Goal: Task Accomplishment & Management: Complete application form

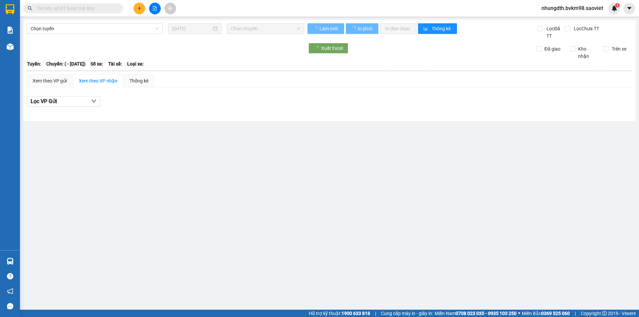
type input "[DATE]"
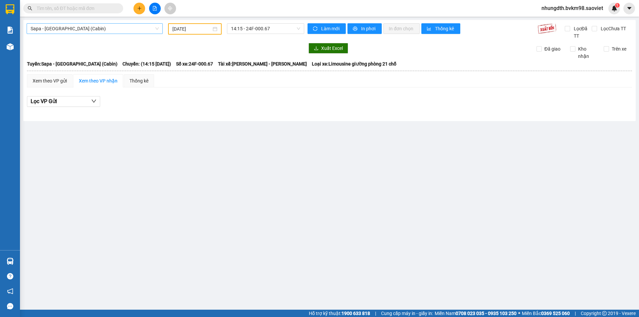
click at [121, 31] on span "Sapa - [GEOGRAPHIC_DATA] (Cabin)" at bounding box center [95, 29] width 128 height 10
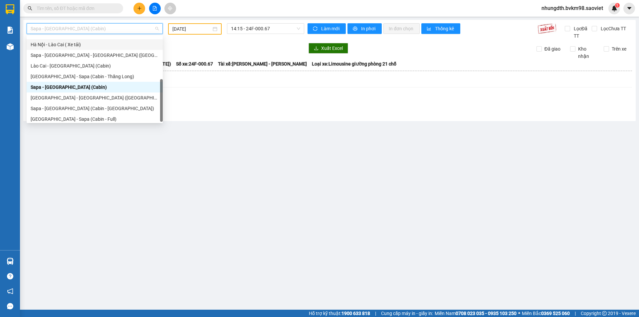
scroll to position [53, 0]
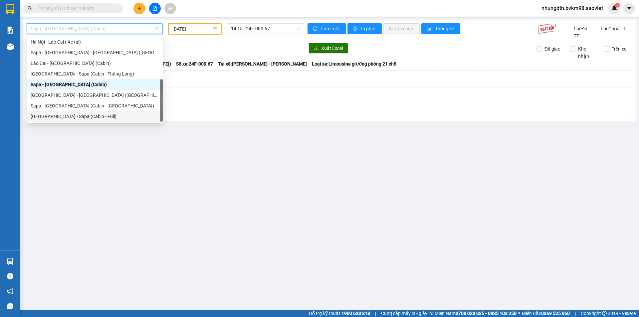
click at [87, 115] on div "[GEOGRAPHIC_DATA] - Sapa (Cabin - Full)" at bounding box center [95, 116] width 128 height 7
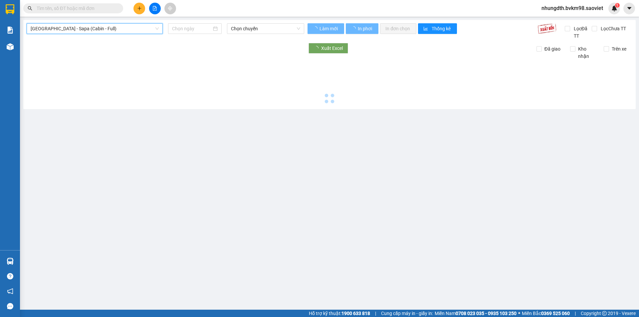
type input "[DATE]"
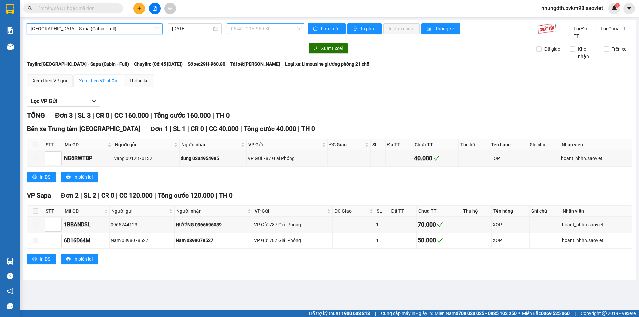
click at [282, 30] on span "06:45 - 29H-960.80" at bounding box center [265, 29] width 69 height 10
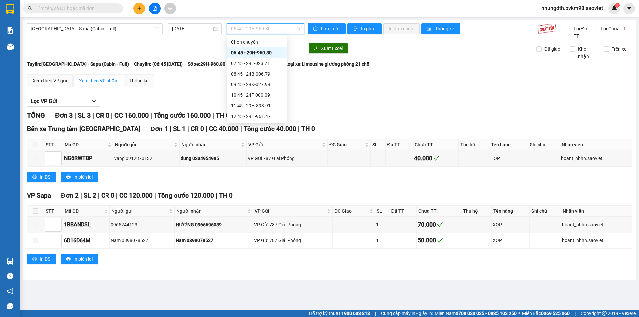
scroll to position [33, 0]
click at [264, 116] on div "15:45 - 29E-043.95" at bounding box center [257, 114] width 52 height 7
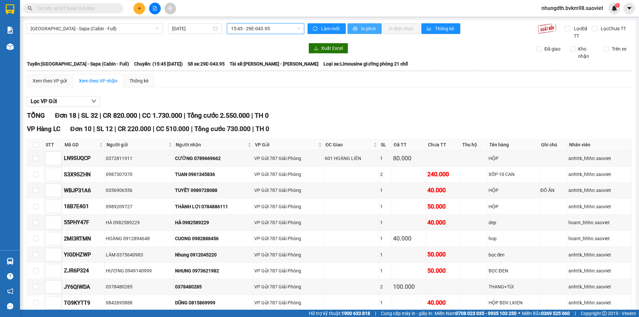
click at [361, 27] on span "In phơi" at bounding box center [368, 28] width 15 height 7
click at [110, 29] on span "[GEOGRAPHIC_DATA] - Sapa (Cabin - Full)" at bounding box center [95, 29] width 128 height 10
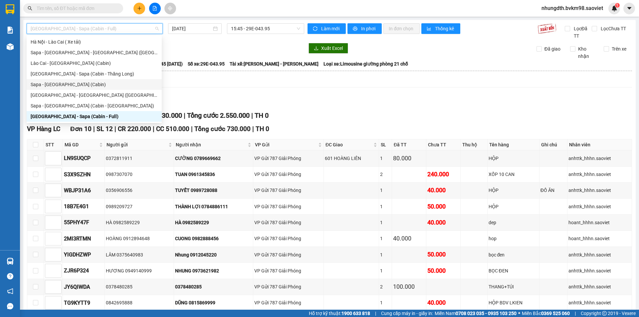
click at [72, 85] on div "Sapa - [GEOGRAPHIC_DATA] (Cabin)" at bounding box center [94, 84] width 127 height 7
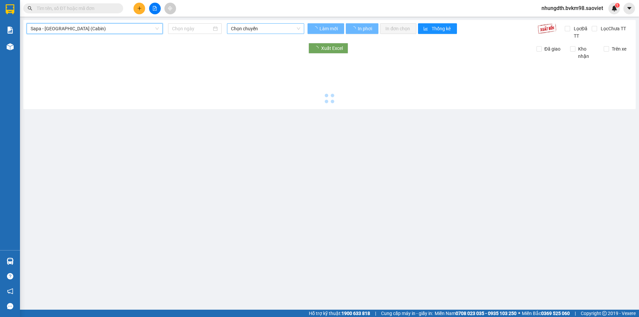
type input "[DATE]"
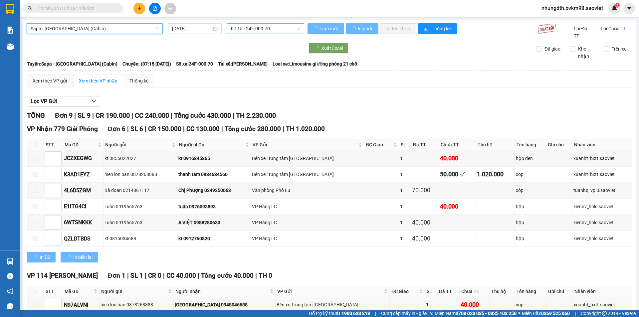
click at [250, 29] on span "07:15 - 24F-000.70" at bounding box center [265, 29] width 69 height 10
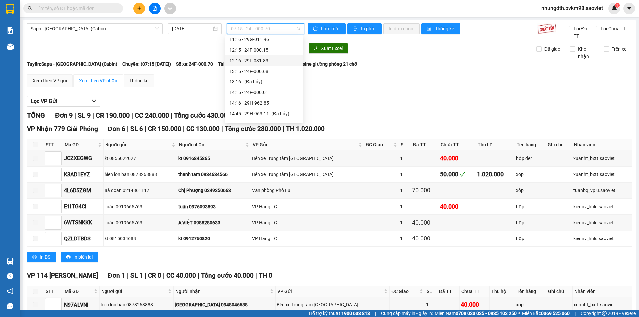
scroll to position [110, 0]
click at [265, 92] on div "15:15 - 29H-963.11" at bounding box center [264, 90] width 70 height 7
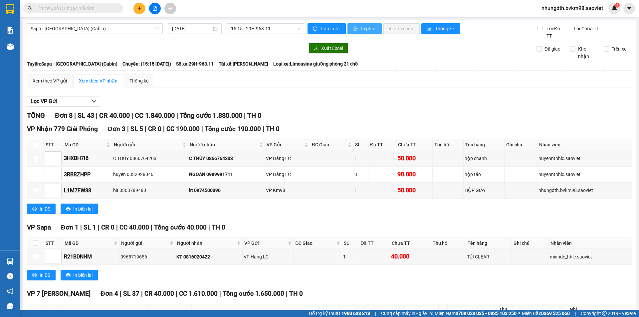
drag, startPoint x: 359, startPoint y: 30, endPoint x: 376, endPoint y: 51, distance: 27.2
click at [361, 30] on span "In phơi" at bounding box center [368, 28] width 15 height 7
click at [76, 7] on input "text" at bounding box center [76, 8] width 79 height 7
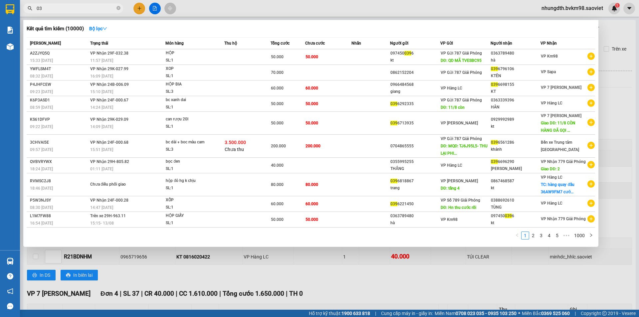
type input "0"
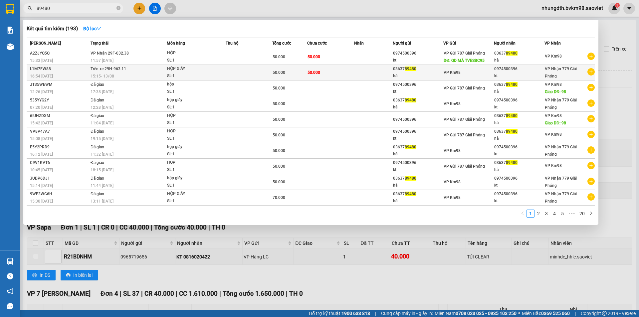
type input "89480"
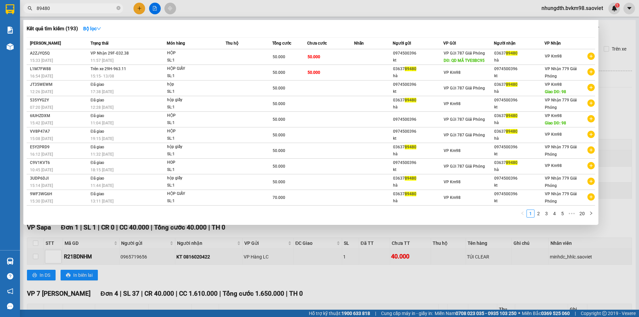
click at [189, 75] on div "SL: 1" at bounding box center [192, 76] width 50 height 7
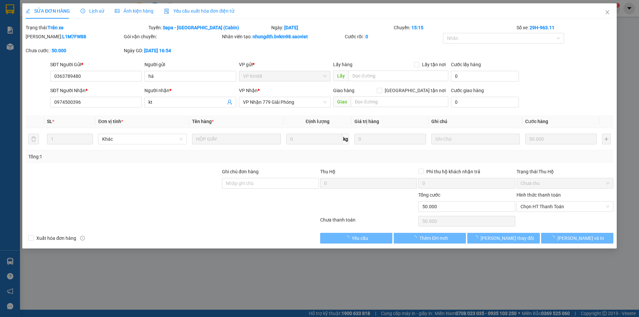
type input "0363789480"
type input "hà"
type input "0974500396"
type input "kt"
type input "50.000"
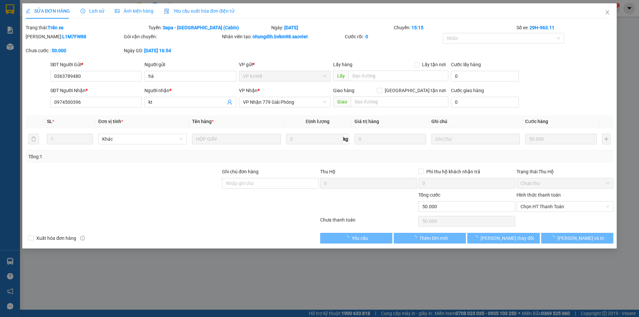
type input "50.000"
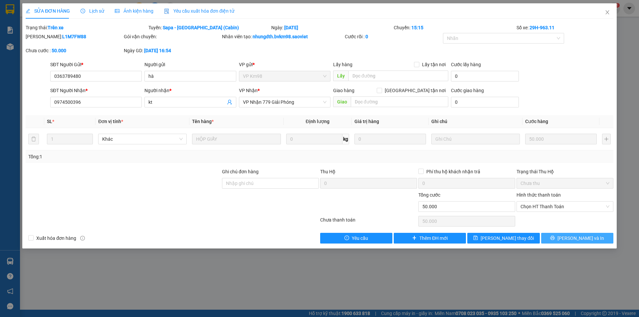
click at [561, 237] on button "[PERSON_NAME] và In" at bounding box center [577, 238] width 72 height 11
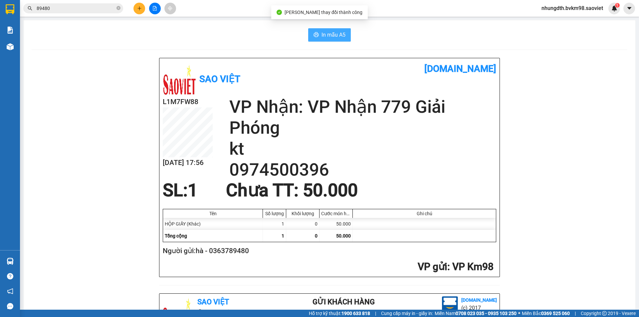
drag, startPoint x: 337, startPoint y: 35, endPoint x: 363, endPoint y: 42, distance: 26.2
click at [338, 35] on span "In mẫu A5" at bounding box center [333, 35] width 24 height 8
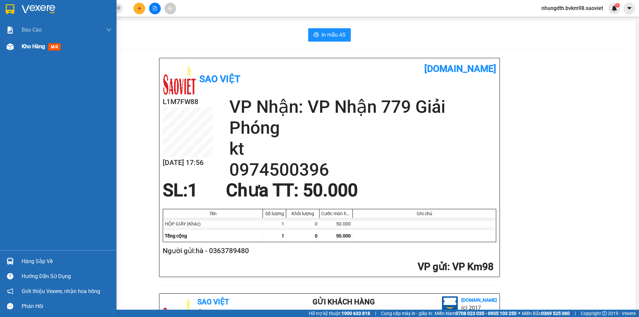
click at [13, 47] on img at bounding box center [10, 46] width 7 height 7
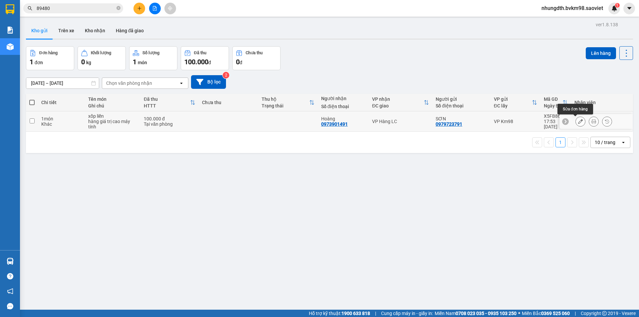
click at [578, 121] on icon at bounding box center [580, 121] width 5 height 5
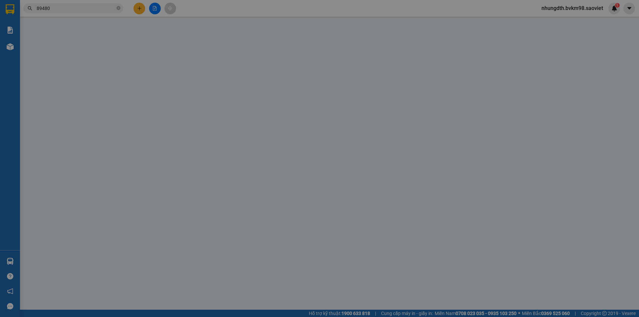
type input "0979723791"
type input "SƠN"
type input "0973901491"
type input "Hoàng"
type input "100.000"
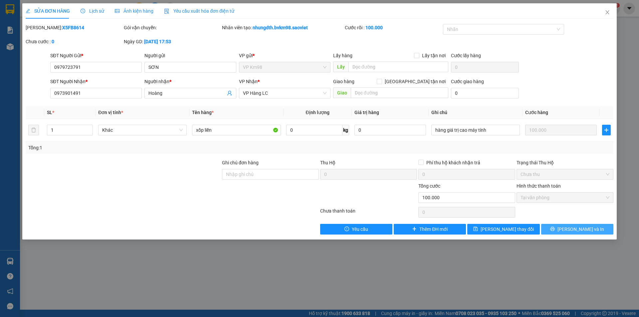
drag, startPoint x: 563, startPoint y: 229, endPoint x: 554, endPoint y: 224, distance: 10.3
click at [562, 229] on button "[PERSON_NAME] và In" at bounding box center [577, 229] width 72 height 11
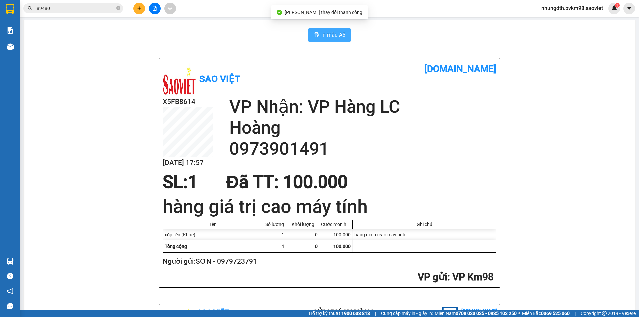
click at [333, 35] on span "In mẫu A5" at bounding box center [333, 35] width 24 height 8
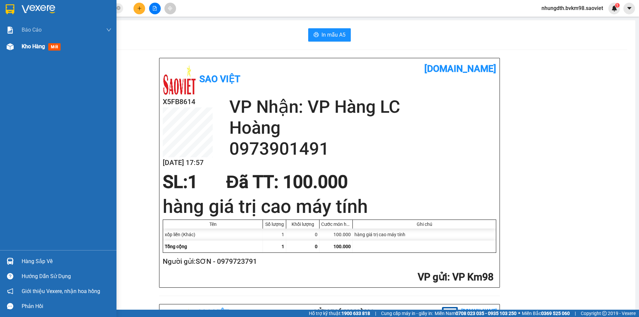
click at [11, 47] on img at bounding box center [10, 46] width 7 height 7
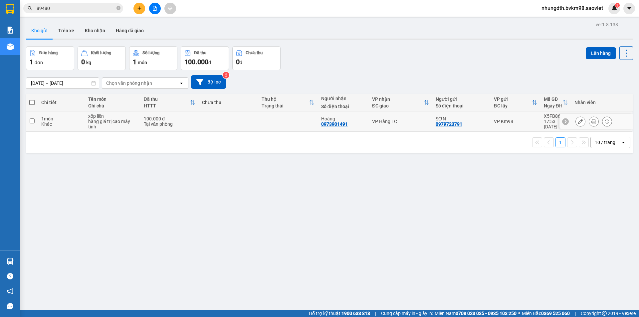
drag, startPoint x: 34, startPoint y: 120, endPoint x: 69, endPoint y: 102, distance: 39.9
click at [37, 120] on td at bounding box center [32, 121] width 12 height 20
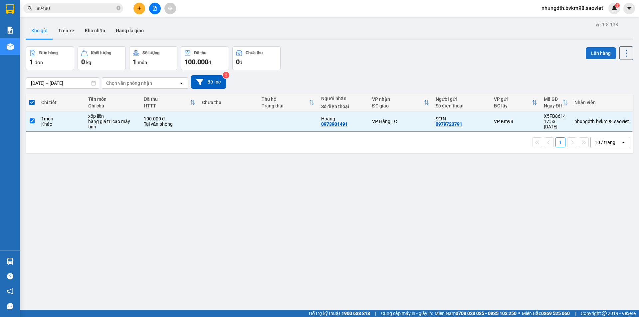
click at [587, 51] on button "Lên hàng" at bounding box center [601, 53] width 30 height 12
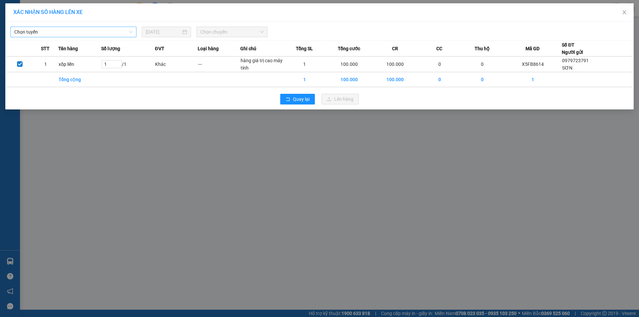
click at [97, 36] on span "Chọn tuyến" at bounding box center [73, 32] width 118 height 10
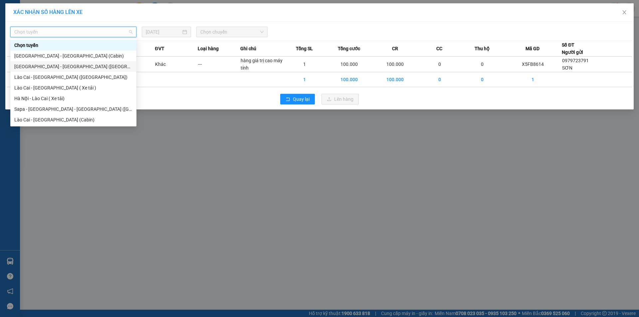
click at [58, 69] on div "[GEOGRAPHIC_DATA] - [GEOGRAPHIC_DATA] ([GEOGRAPHIC_DATA])" at bounding box center [73, 66] width 118 height 7
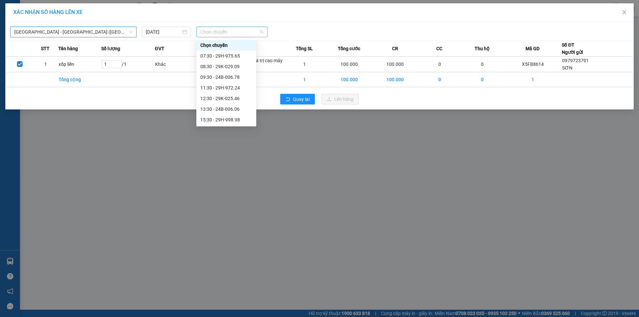
click at [206, 31] on span "Chọn chuyến" at bounding box center [231, 32] width 63 height 10
click at [231, 127] on div "16:30 - 29H-778.09" at bounding box center [226, 130] width 52 height 7
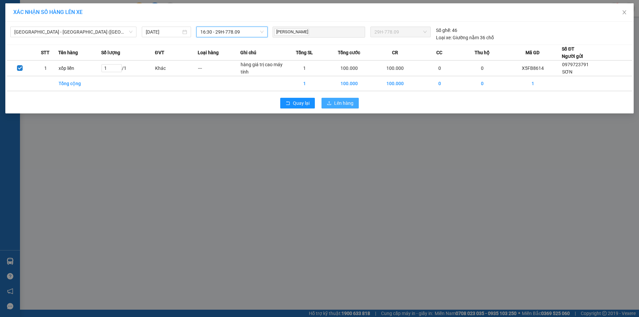
click at [338, 101] on span "Lên hàng" at bounding box center [343, 102] width 19 height 7
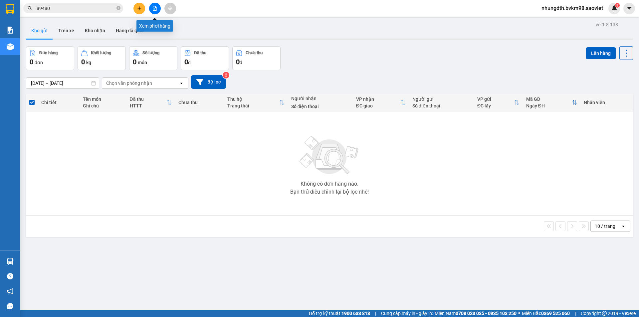
click at [153, 7] on icon "file-add" at bounding box center [155, 8] width 4 height 5
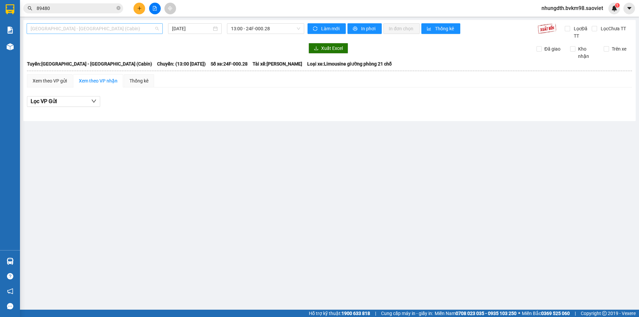
click at [92, 29] on span "[GEOGRAPHIC_DATA] - [GEOGRAPHIC_DATA] (Cabin)" at bounding box center [95, 29] width 128 height 10
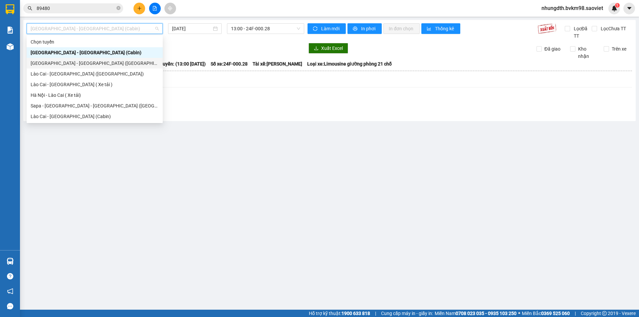
drag, startPoint x: 77, startPoint y: 66, endPoint x: 157, endPoint y: 45, distance: 83.0
click at [78, 66] on div "[GEOGRAPHIC_DATA] - [GEOGRAPHIC_DATA] ([GEOGRAPHIC_DATA])" at bounding box center [95, 63] width 128 height 7
type input "[DATE]"
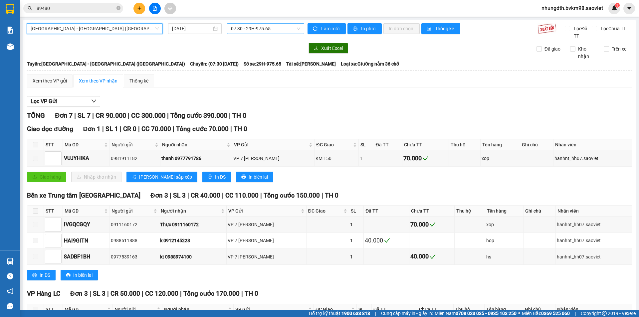
click at [252, 29] on span "07:30 - 29H-975.65" at bounding box center [265, 29] width 69 height 10
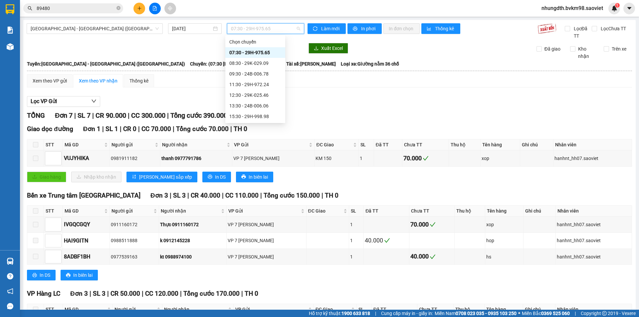
click at [262, 123] on div "16:30 - 29H-778.09" at bounding box center [255, 126] width 52 height 7
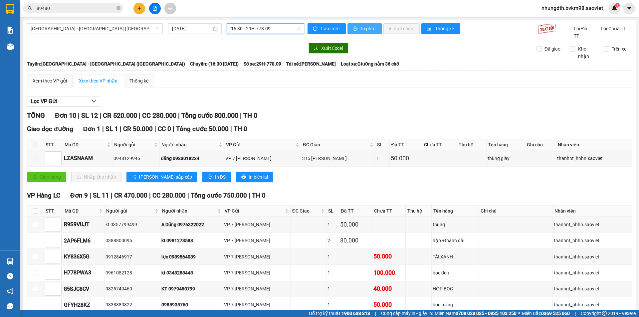
click at [361, 28] on span "In phơi" at bounding box center [368, 28] width 15 height 7
drag, startPoint x: 207, startPoint y: 31, endPoint x: 215, endPoint y: 55, distance: 25.4
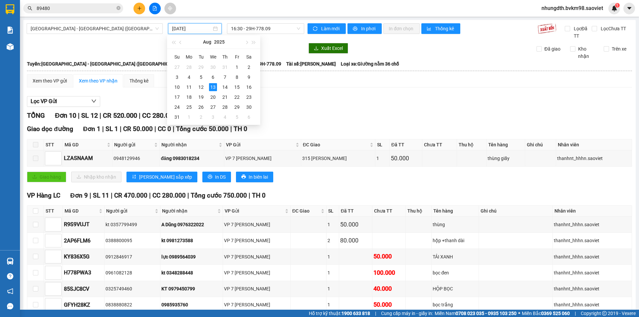
drag, startPoint x: 215, startPoint y: 55, endPoint x: 467, endPoint y: 92, distance: 254.6
click at [467, 92] on div "Xem theo VP gửi Xem theo VP nhận Thống kê Lọc VP Gửi TỔNG Đơn 10 | SL 12 | CR …" at bounding box center [329, 229] width 605 height 311
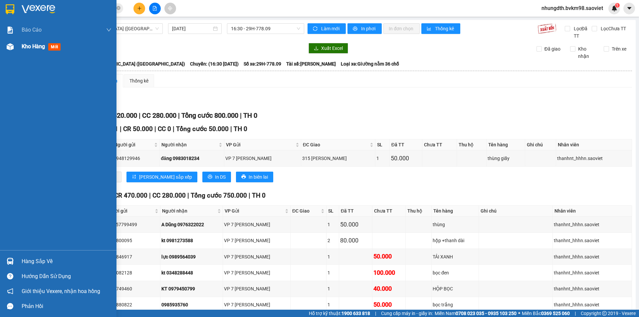
click at [21, 47] on div "Kho hàng mới" at bounding box center [58, 46] width 116 height 17
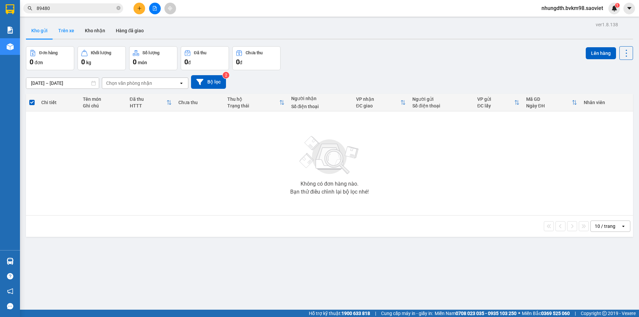
click at [64, 32] on button "Trên xe" at bounding box center [66, 31] width 27 height 16
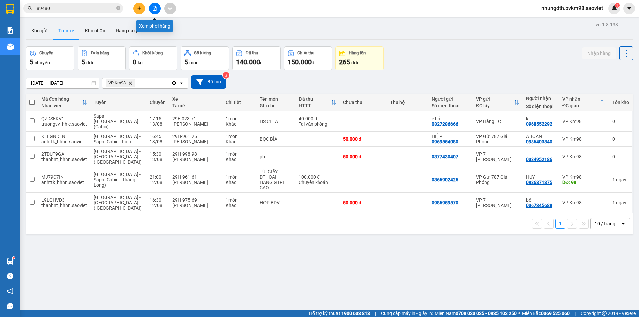
click at [156, 10] on icon "file-add" at bounding box center [155, 8] width 4 height 5
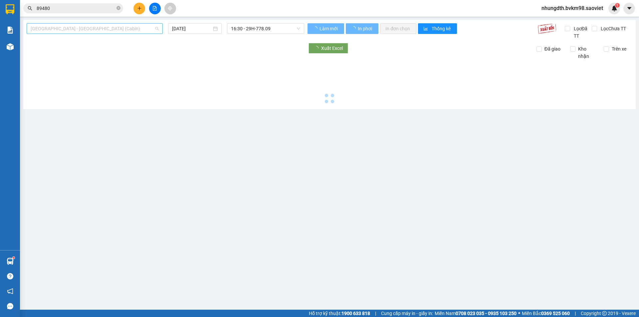
click at [114, 31] on span "[GEOGRAPHIC_DATA] - [GEOGRAPHIC_DATA] (Cabin)" at bounding box center [95, 29] width 128 height 10
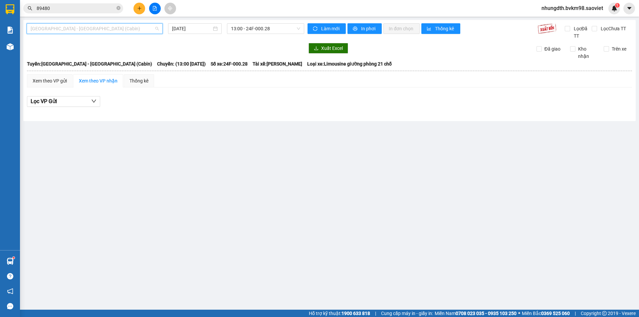
click at [131, 26] on span "[GEOGRAPHIC_DATA] - [GEOGRAPHIC_DATA] (Cabin)" at bounding box center [95, 29] width 128 height 10
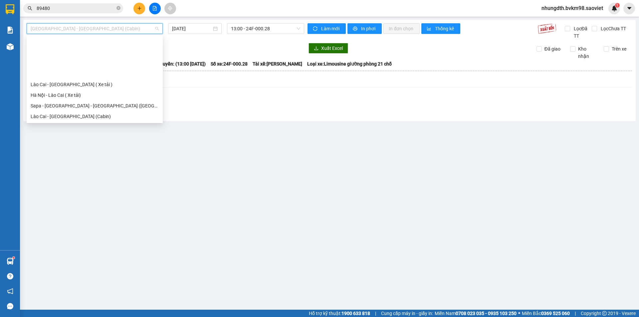
click at [67, 166] on div "[GEOGRAPHIC_DATA] - Sapa (Cabin - Full)" at bounding box center [95, 169] width 128 height 7
type input "[DATE]"
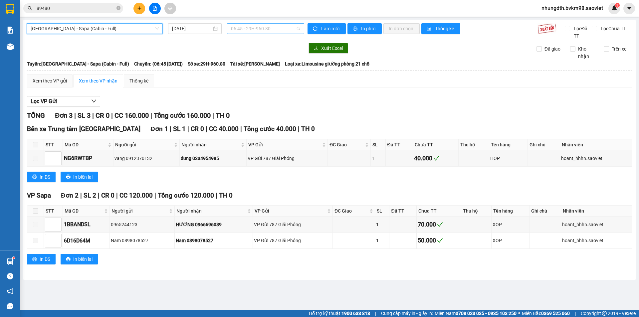
click at [269, 30] on span "06:45 - 29H-960.80" at bounding box center [265, 29] width 69 height 10
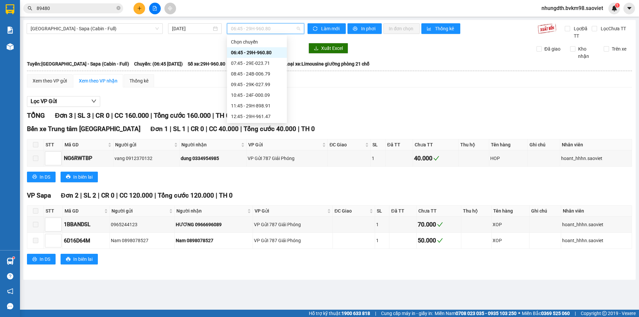
click at [262, 166] on div "17:45 - 29K-014.26" at bounding box center [257, 169] width 52 height 7
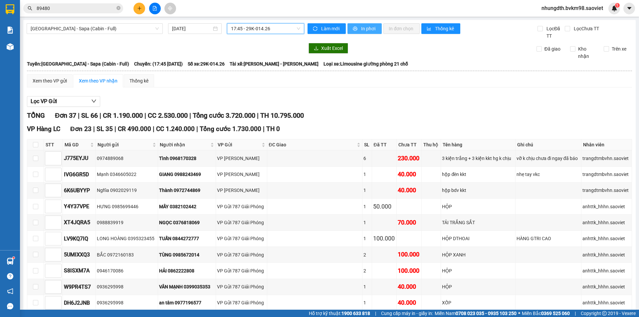
click at [361, 28] on span "In phơi" at bounding box center [368, 28] width 15 height 7
